Goal: Task Accomplishment & Management: Manage account settings

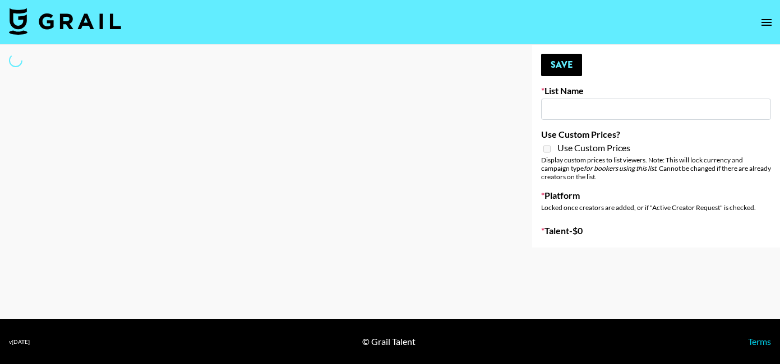
type input "Black Couple Creators for Trap Dickey - “Don’t Trip”"
select select "Song"
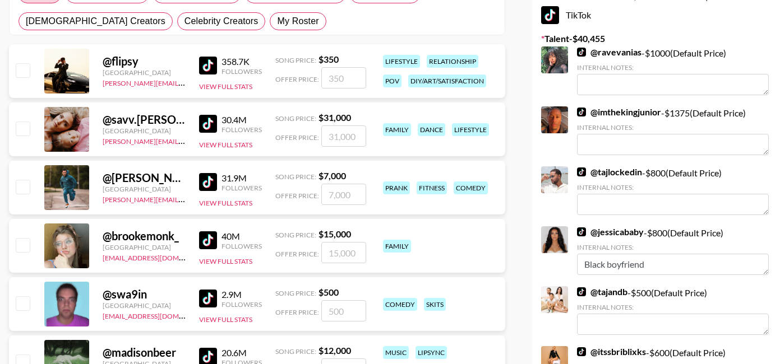
scroll to position [209, 0]
